Goal: Find specific page/section: Find specific page/section

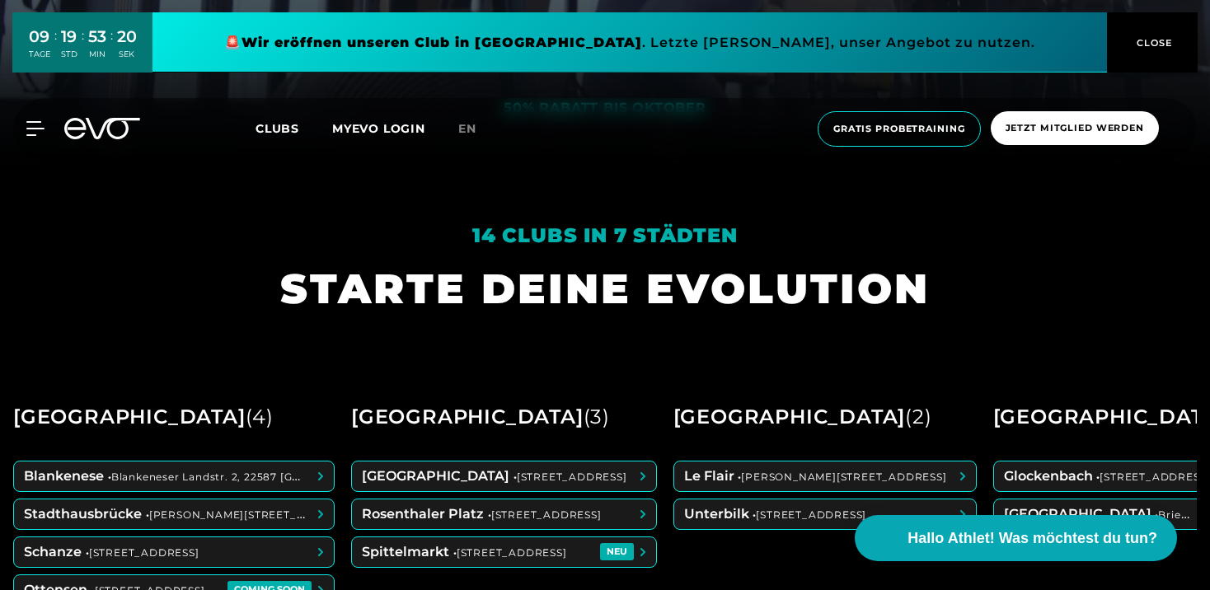
scroll to position [426, 0]
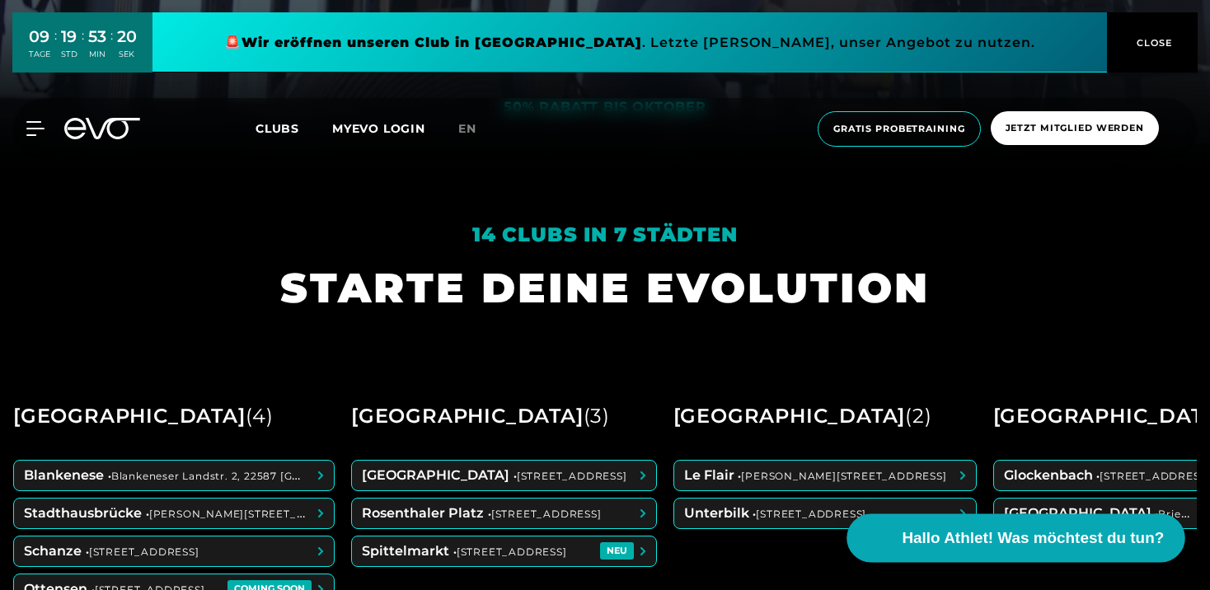
click at [1015, 543] on span "Hallo Athlet! Was möchtest du tun?" at bounding box center [1034, 538] width 262 height 23
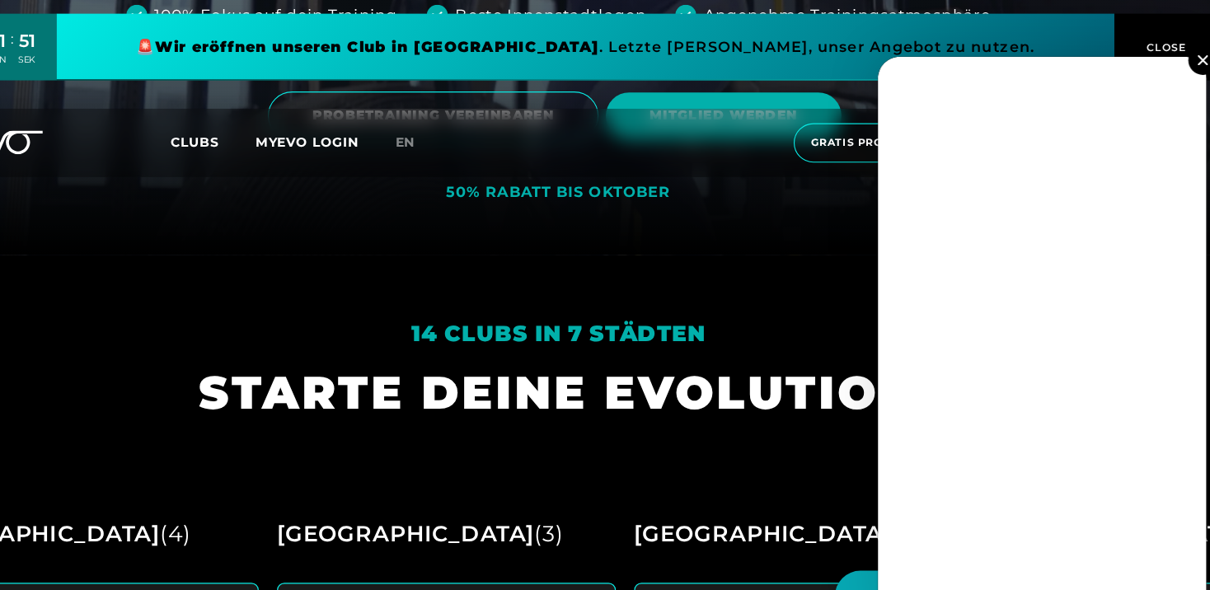
scroll to position [280, 0]
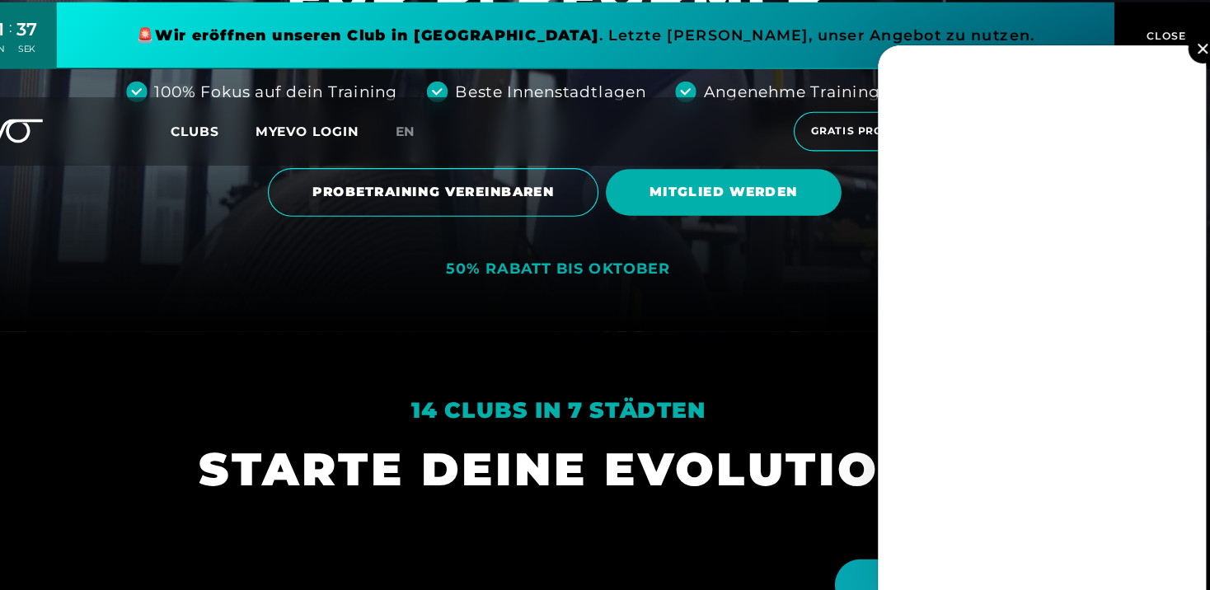
click at [1188, 49] on button at bounding box center [1187, 54] width 26 height 26
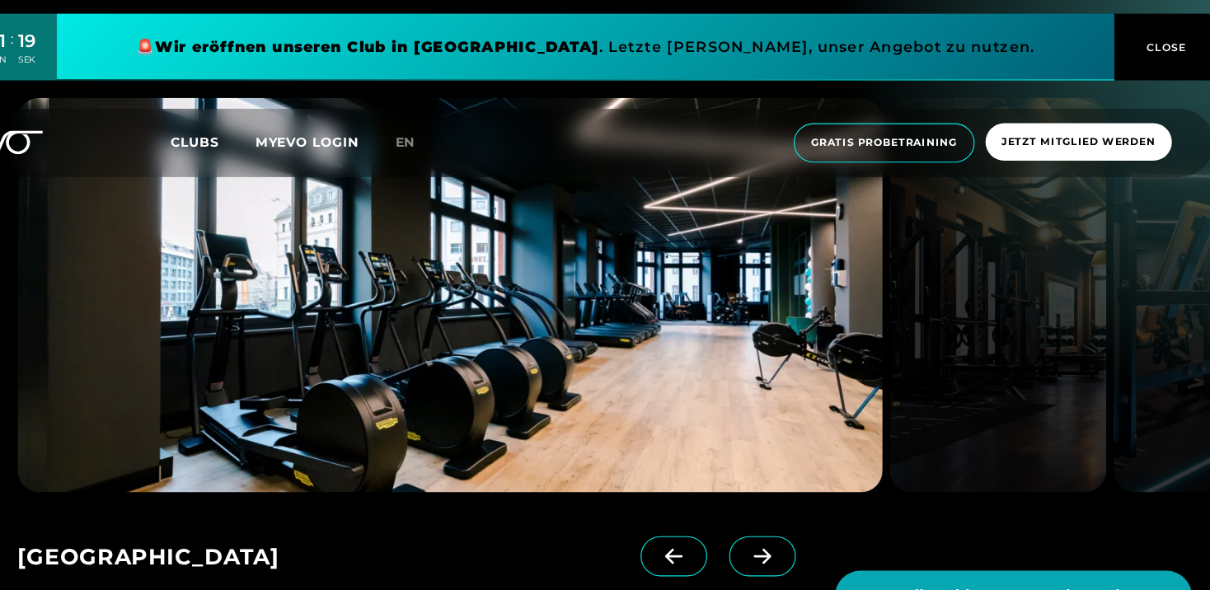
scroll to position [2371, 0]
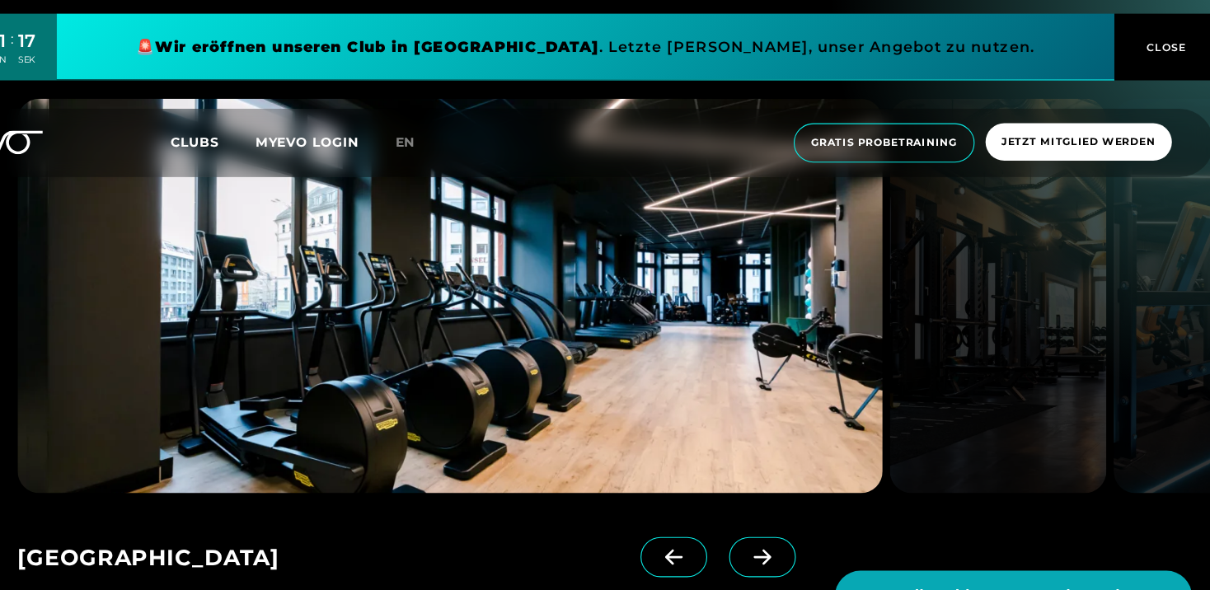
click at [775, 509] on icon at bounding box center [789, 502] width 29 height 15
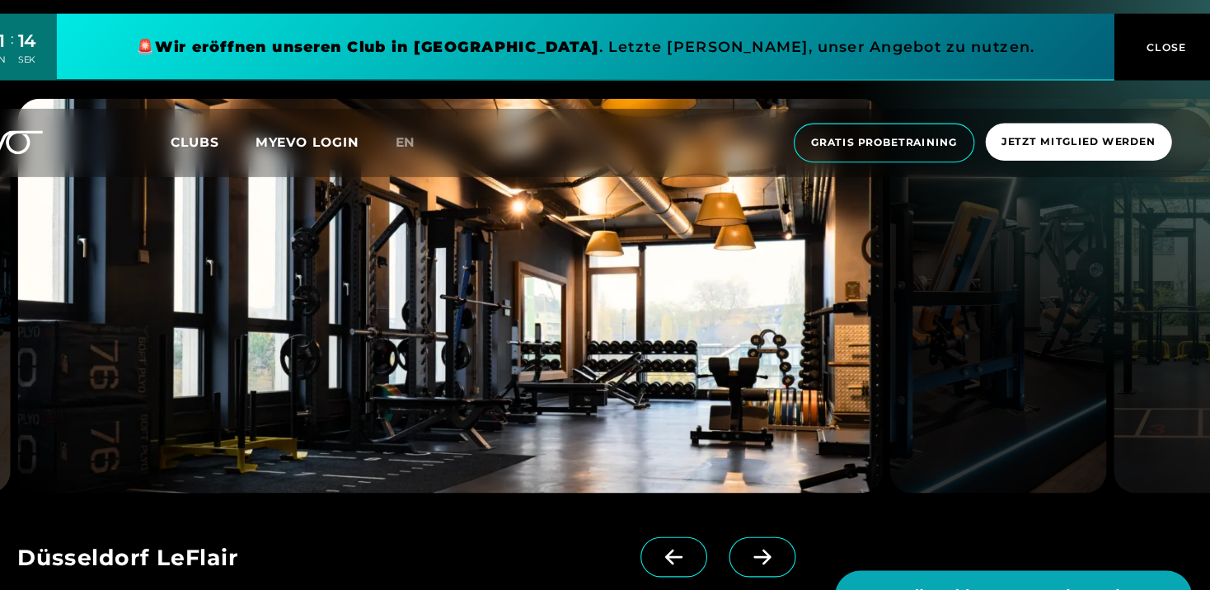
click at [775, 509] on icon at bounding box center [789, 502] width 29 height 15
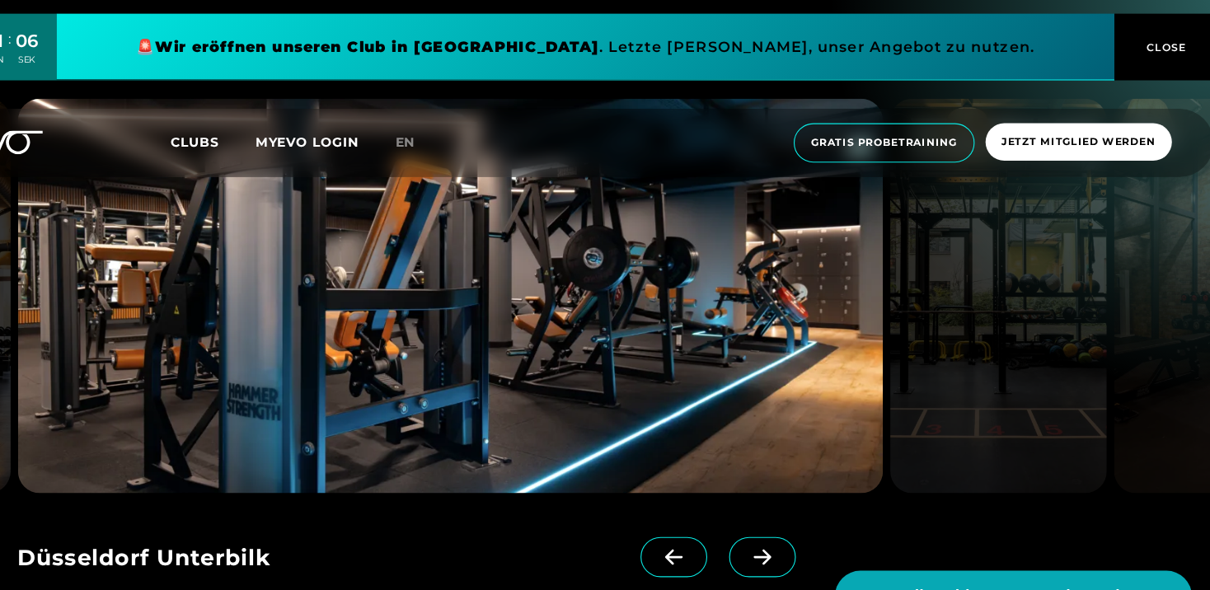
click at [775, 509] on icon at bounding box center [789, 502] width 29 height 15
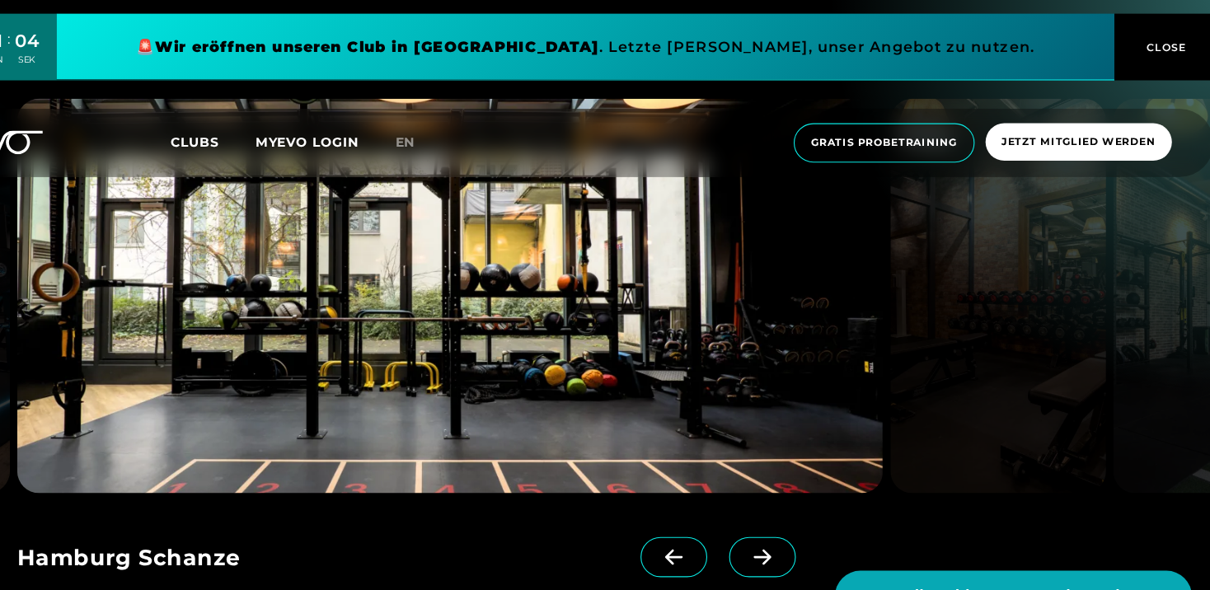
click at [775, 509] on icon at bounding box center [789, 502] width 29 height 15
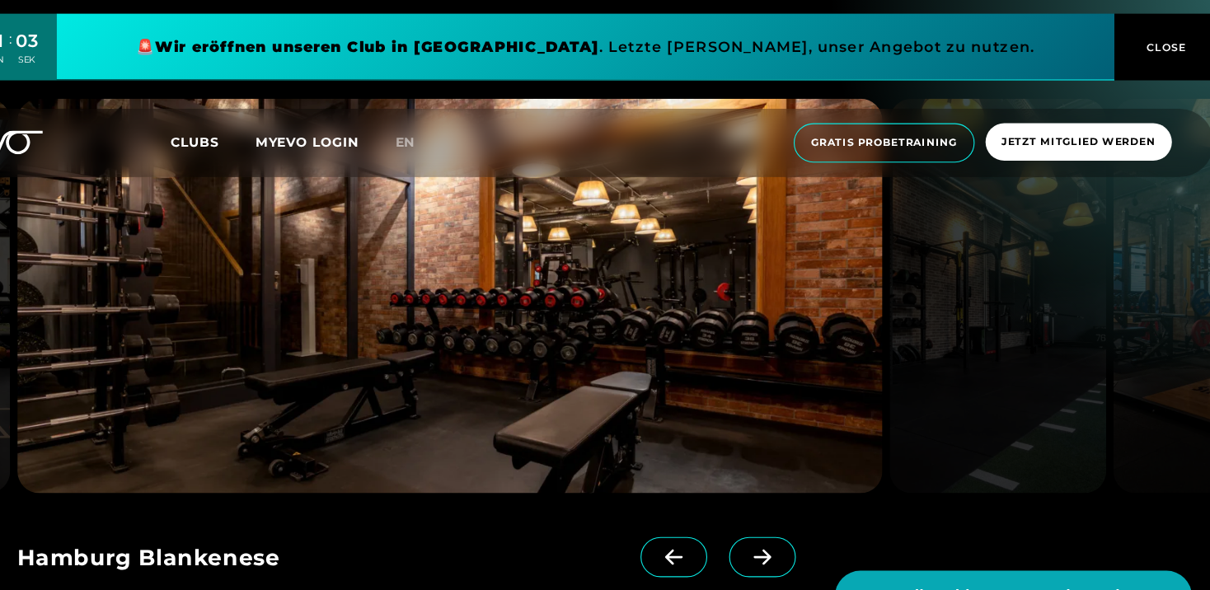
click at [775, 509] on icon at bounding box center [789, 502] width 29 height 15
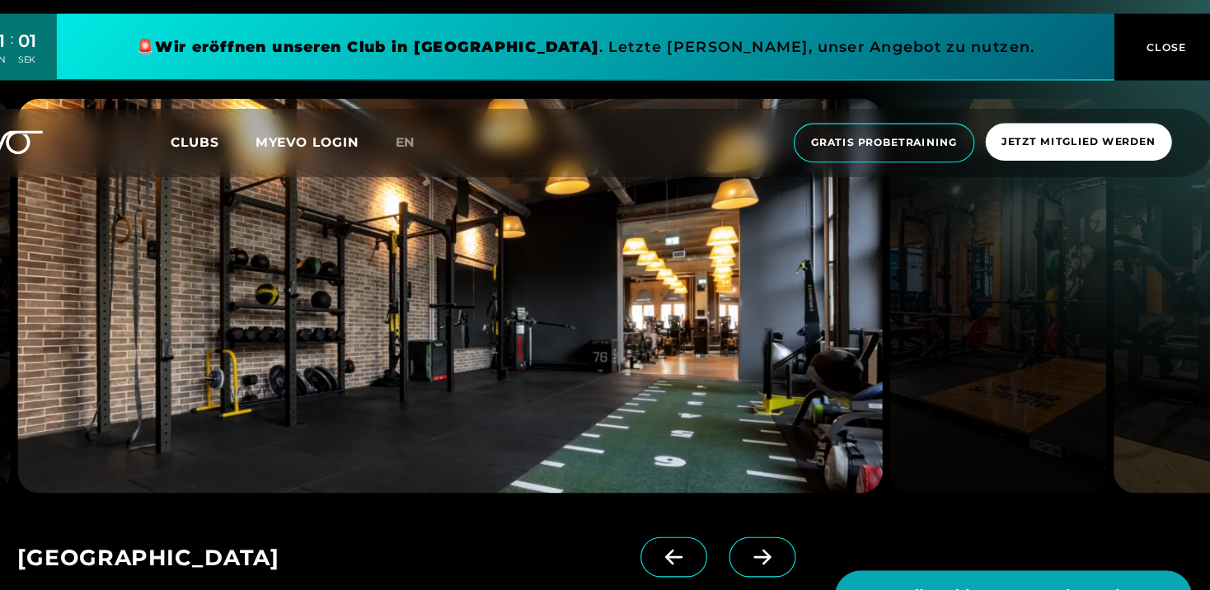
click at [775, 509] on icon at bounding box center [789, 502] width 29 height 15
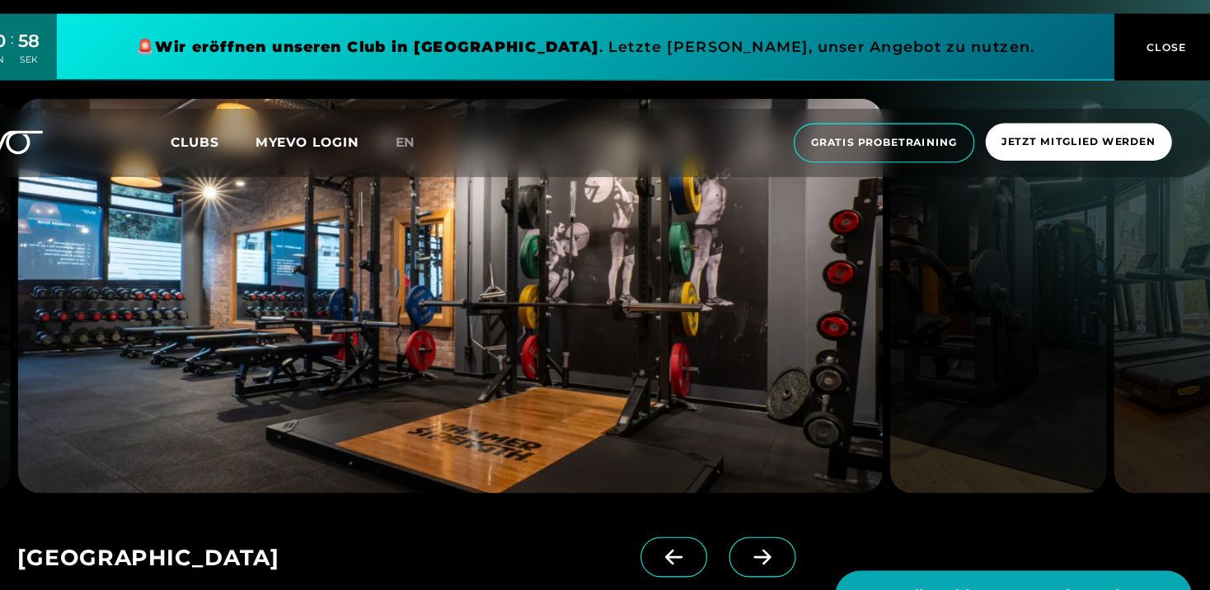
click at [775, 509] on icon at bounding box center [789, 502] width 29 height 15
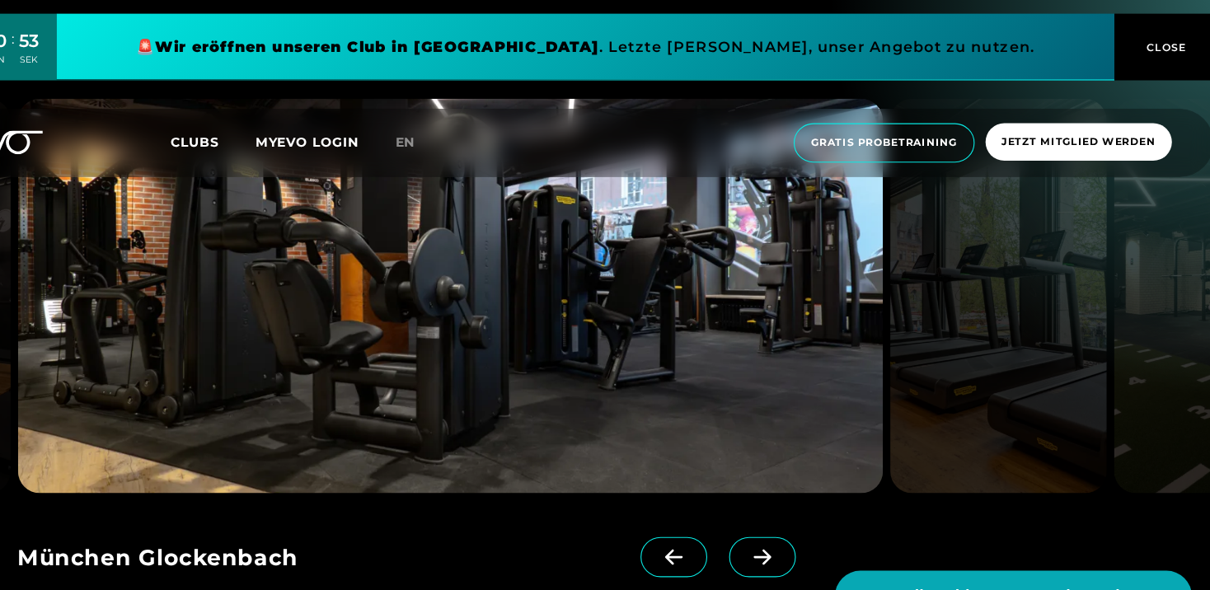
click at [775, 509] on icon at bounding box center [789, 502] width 29 height 15
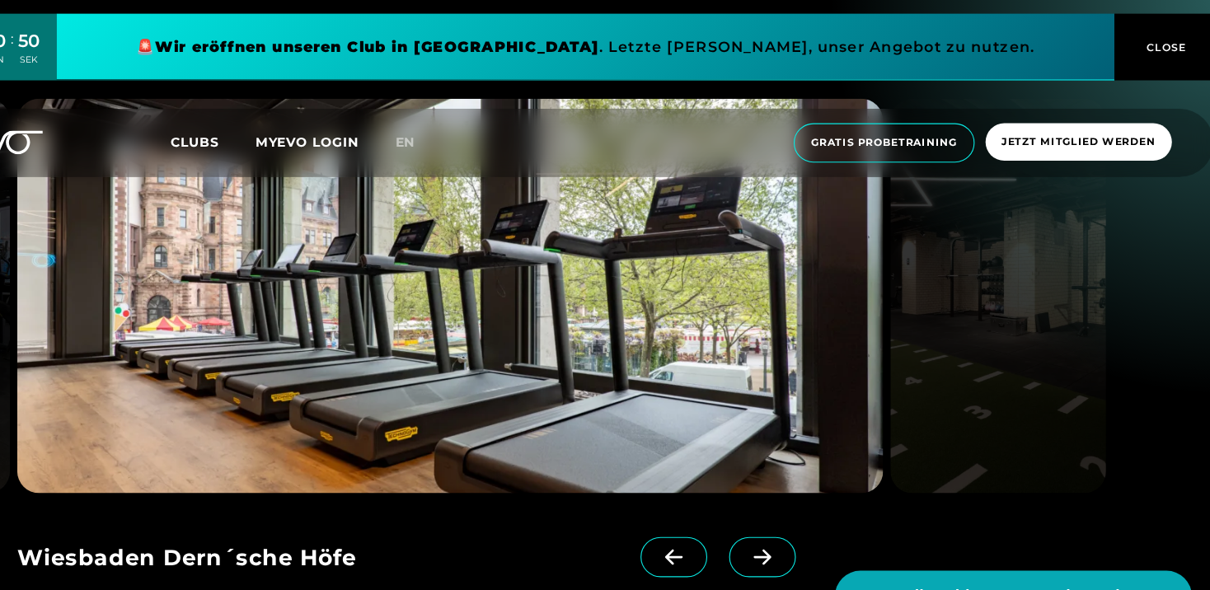
click at [775, 509] on icon at bounding box center [789, 502] width 29 height 15
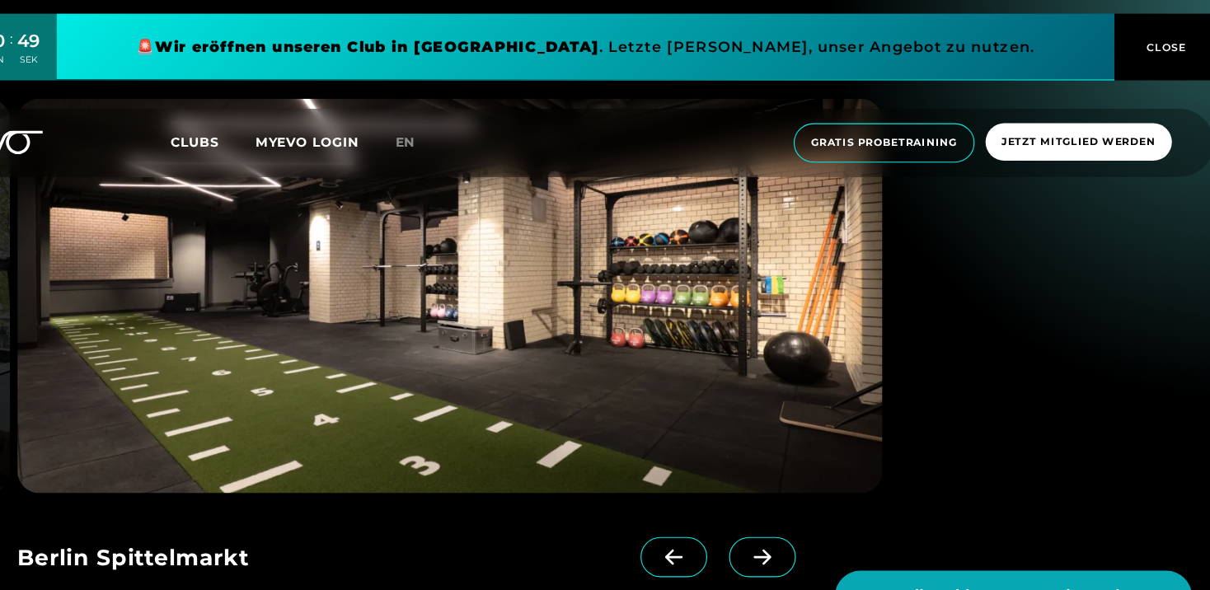
click at [695, 508] on icon at bounding box center [709, 502] width 29 height 15
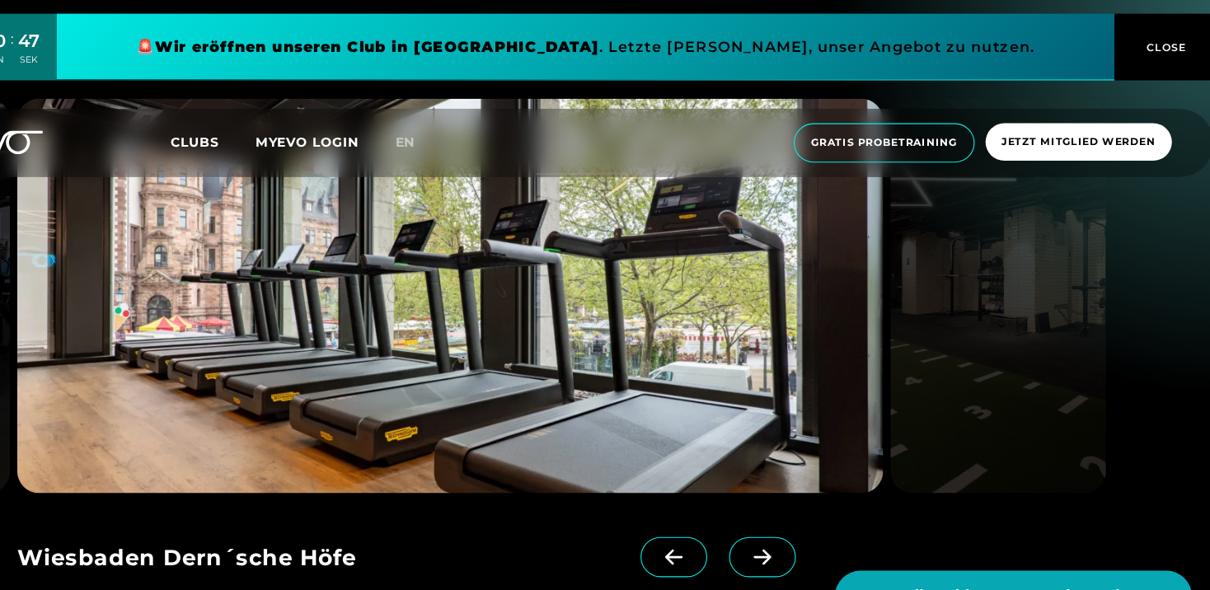
click at [776, 509] on icon at bounding box center [789, 502] width 29 height 15
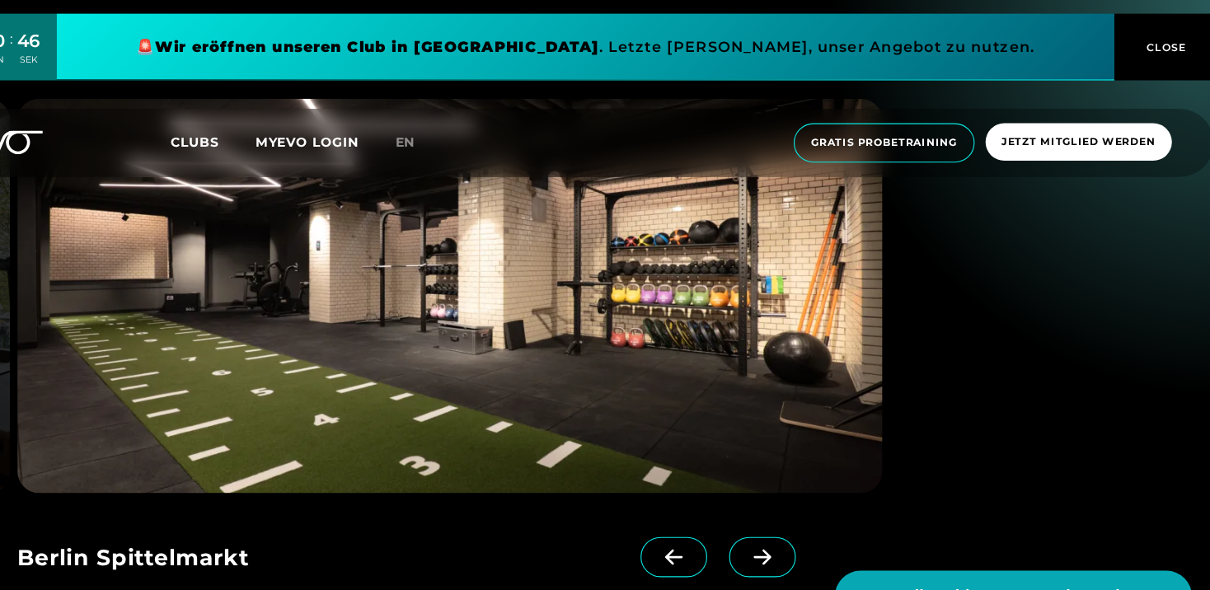
click at [776, 509] on icon at bounding box center [789, 502] width 29 height 15
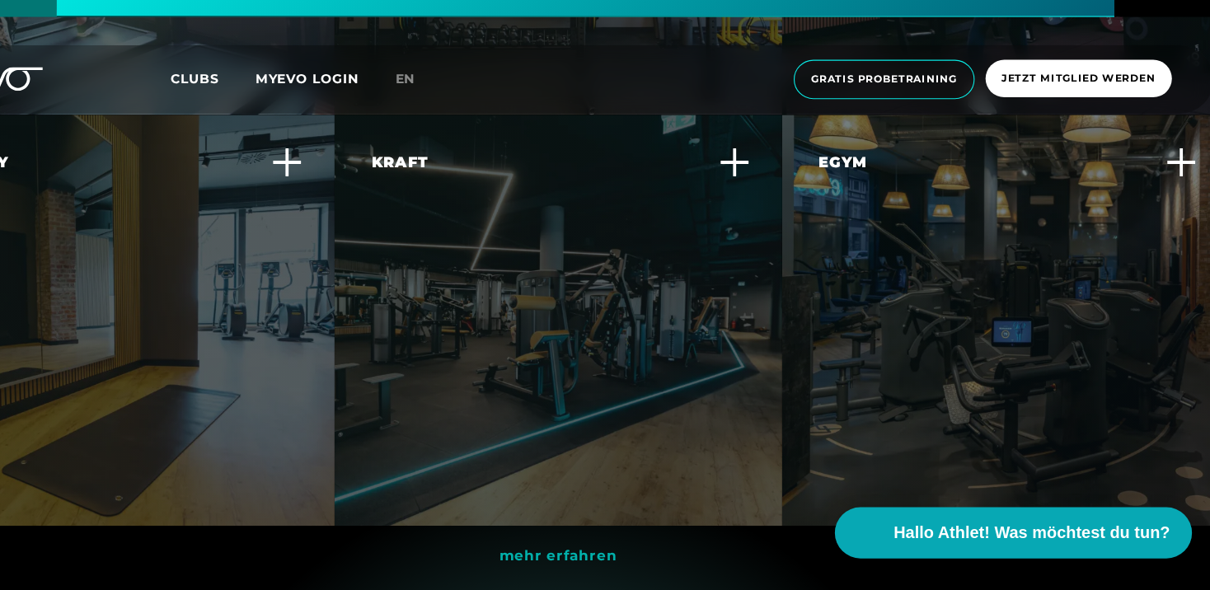
scroll to position [4323, 0]
click at [677, 361] on div "Kraft Steigere deine Muskelkraft und -ausdauer mit effektiven Krafttrainingsger…" at bounding box center [604, 346] width 403 height 371
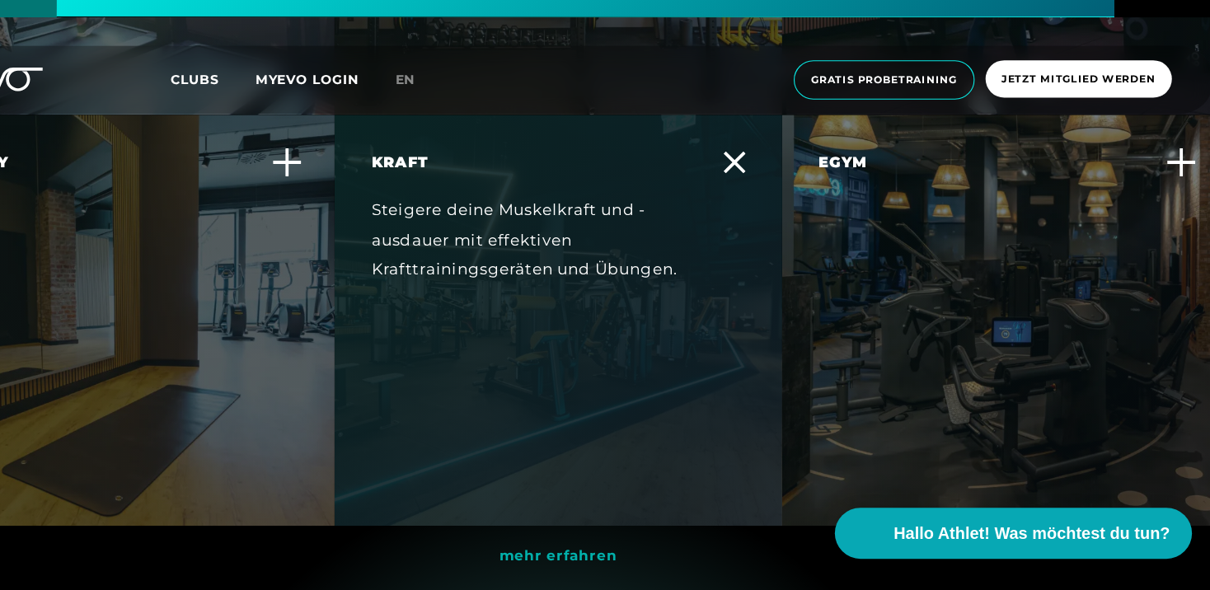
click at [645, 327] on div "Kraft Steigere deine Muskelkraft und -ausdauer mit effektiven Krafttrainingsger…" at bounding box center [594, 263] width 317 height 139
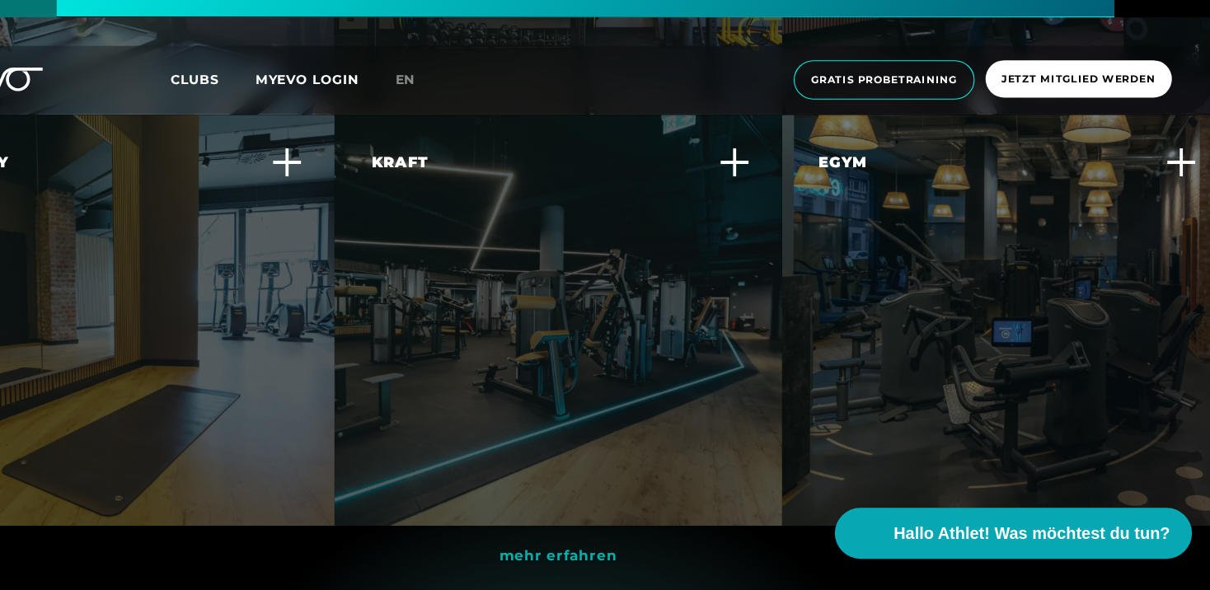
click at [1020, 331] on div "Egym Erlebe ein smartes, effizientes Krafttraining, das sich individuell an dei…" at bounding box center [998, 263] width 317 height 139
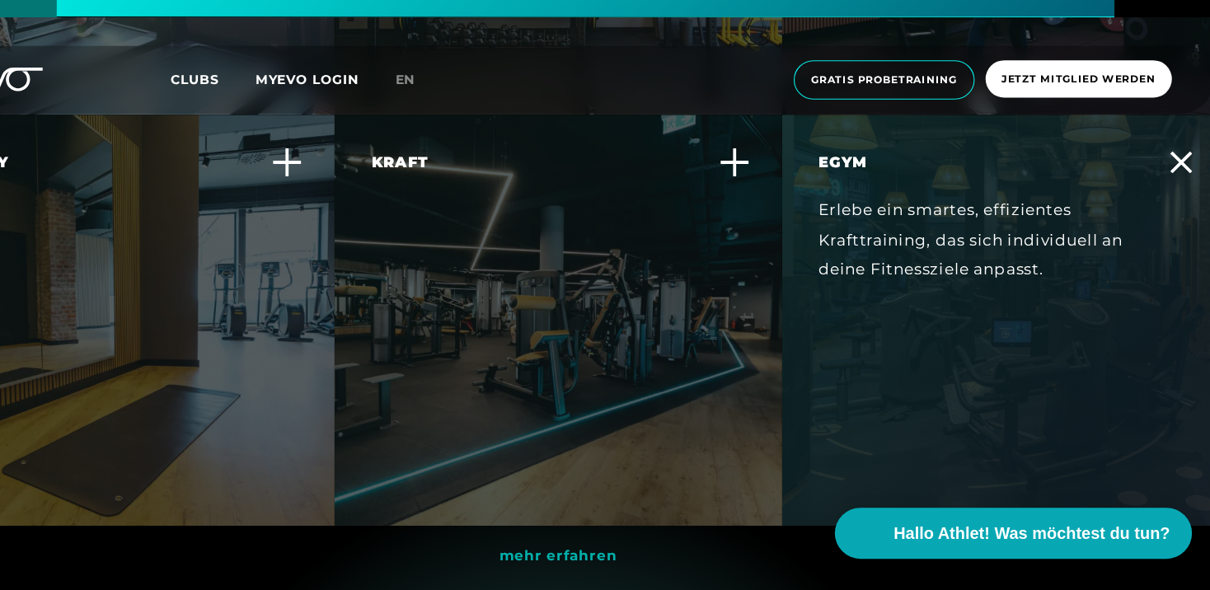
click at [1020, 331] on div "Egym Erlebe ein smartes, effizientes Krafttraining, das sich individuell an dei…" at bounding box center [998, 263] width 317 height 139
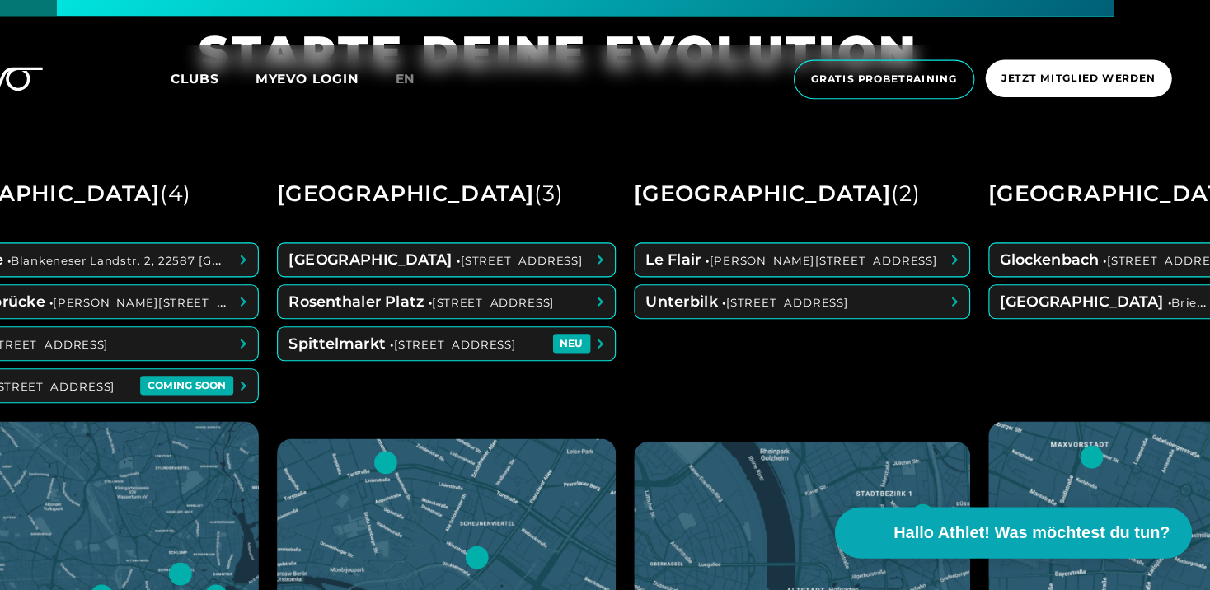
scroll to position [611, 0]
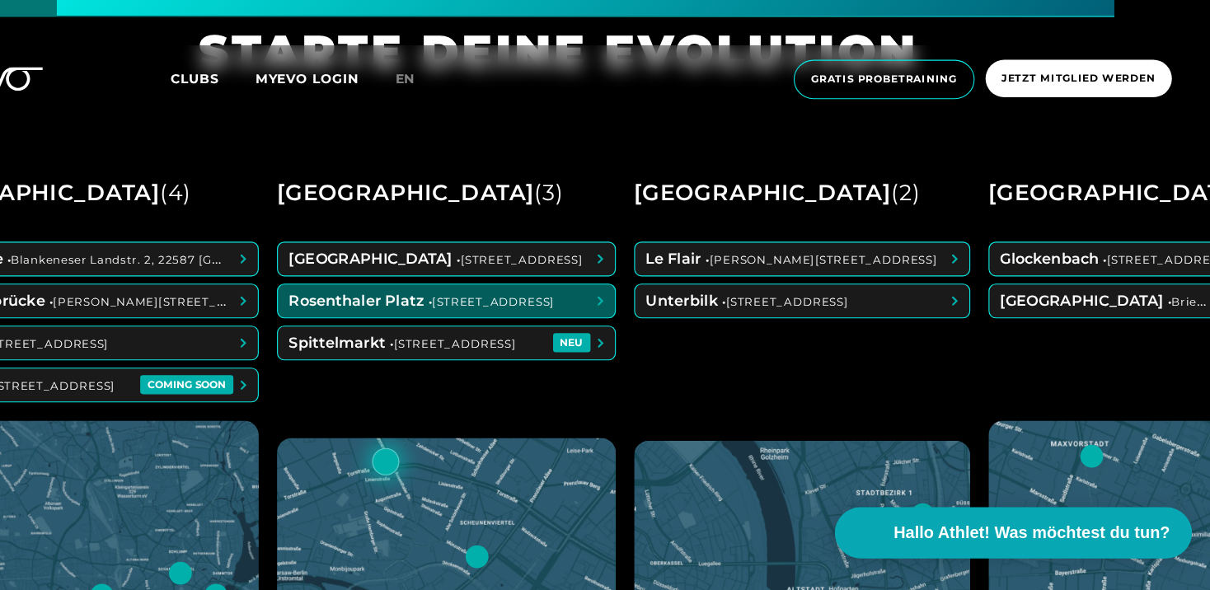
click at [443, 329] on span at bounding box center [504, 329] width 304 height 30
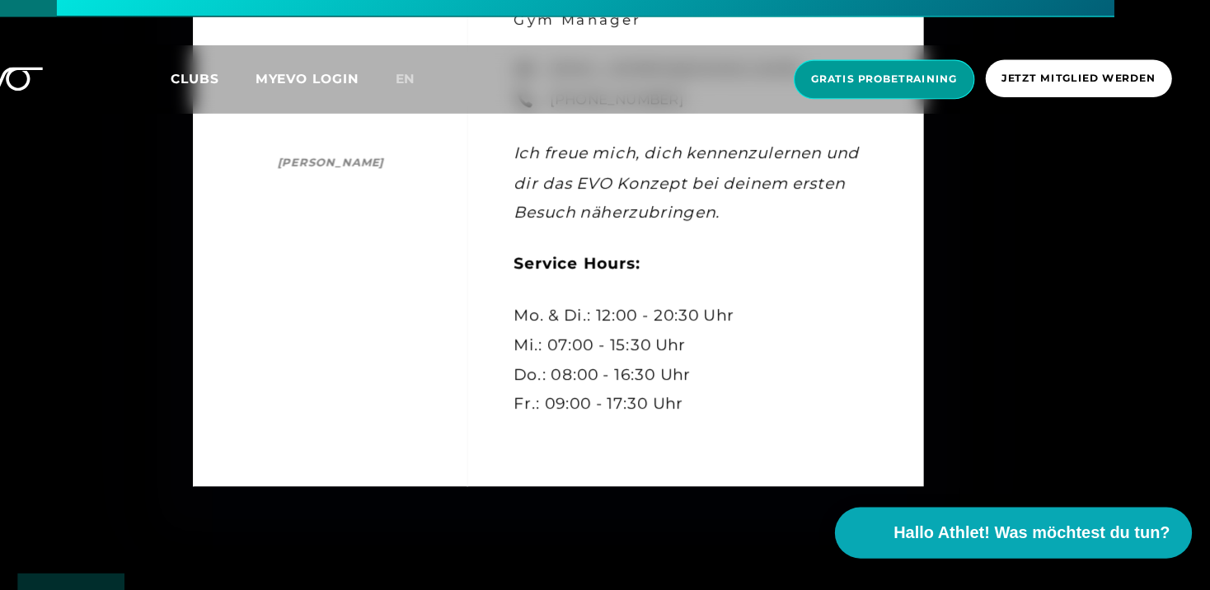
scroll to position [5373, 0]
